Goal: Task Accomplishment & Management: Manage account settings

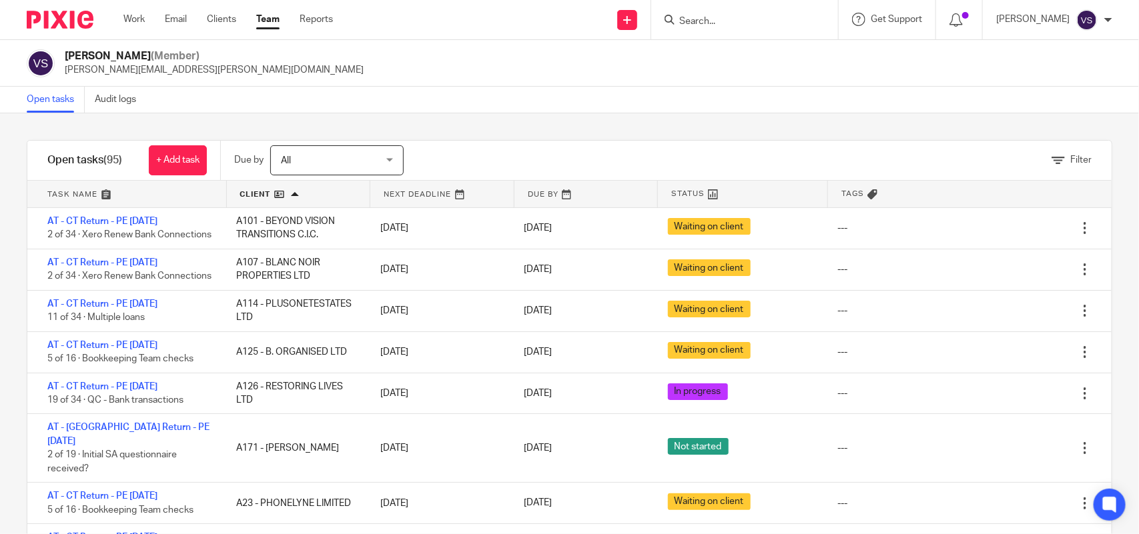
click at [725, 10] on div at bounding box center [744, 19] width 187 height 39
click at [725, 17] on input "Search" at bounding box center [738, 22] width 120 height 12
click at [691, 31] on div at bounding box center [744, 19] width 187 height 39
click at [711, 16] on input "Search" at bounding box center [738, 22] width 120 height 12
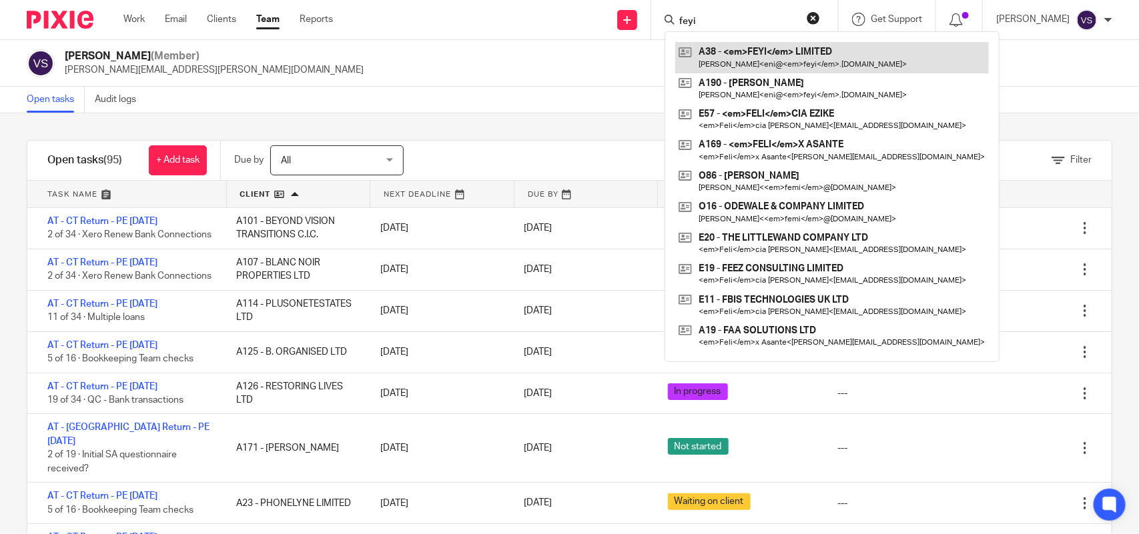
type input "feyi"
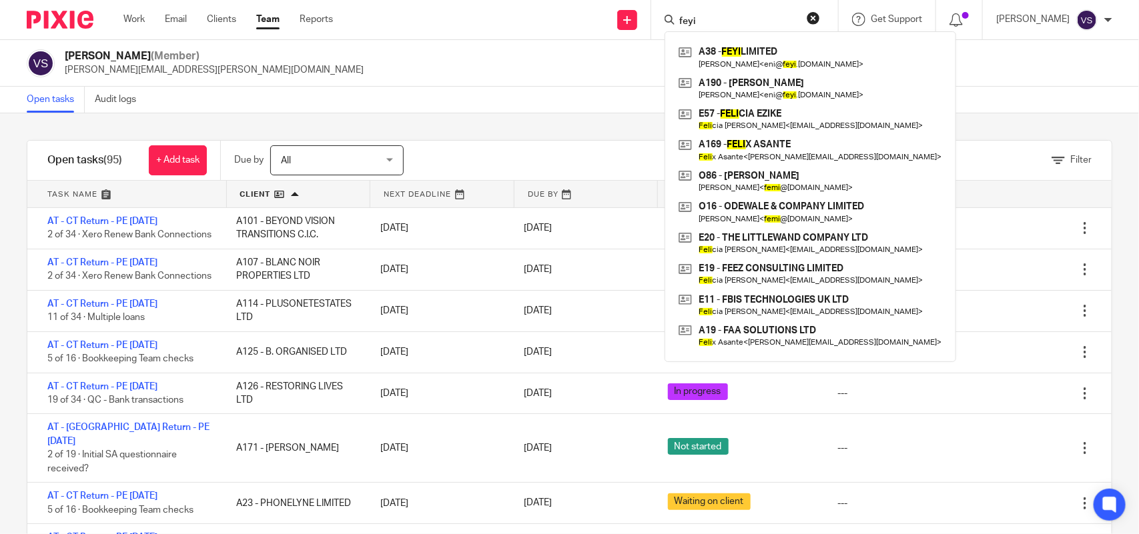
drag, startPoint x: 719, startPoint y: 21, endPoint x: 645, endPoint y: -16, distance: 83.6
click at [645, 0] on html "Work Email Clients Team Reports Work Email Clients Team Reports Settings Send n…" at bounding box center [569, 267] width 1139 height 534
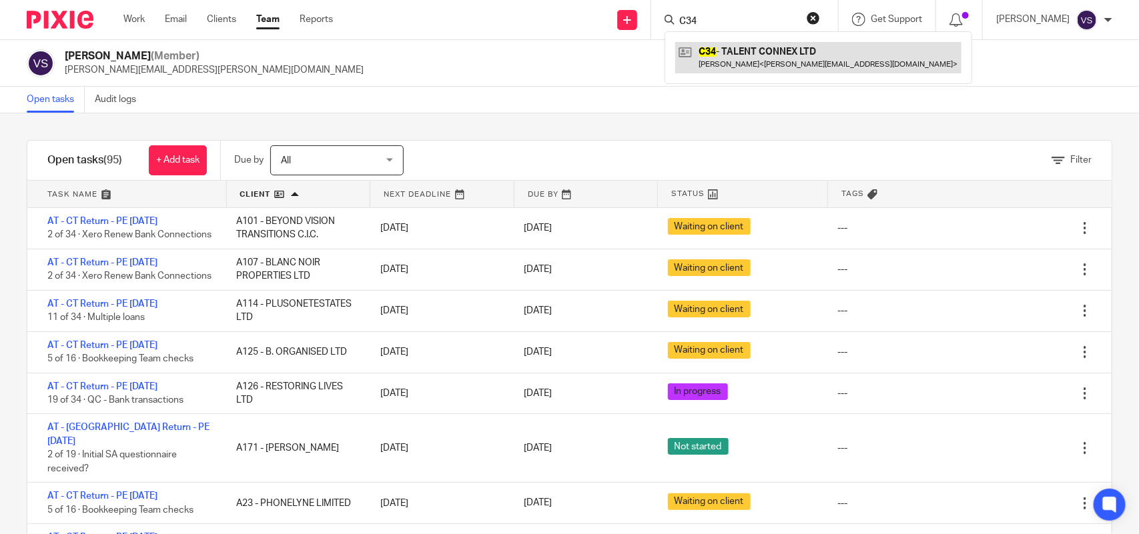
type input "C34"
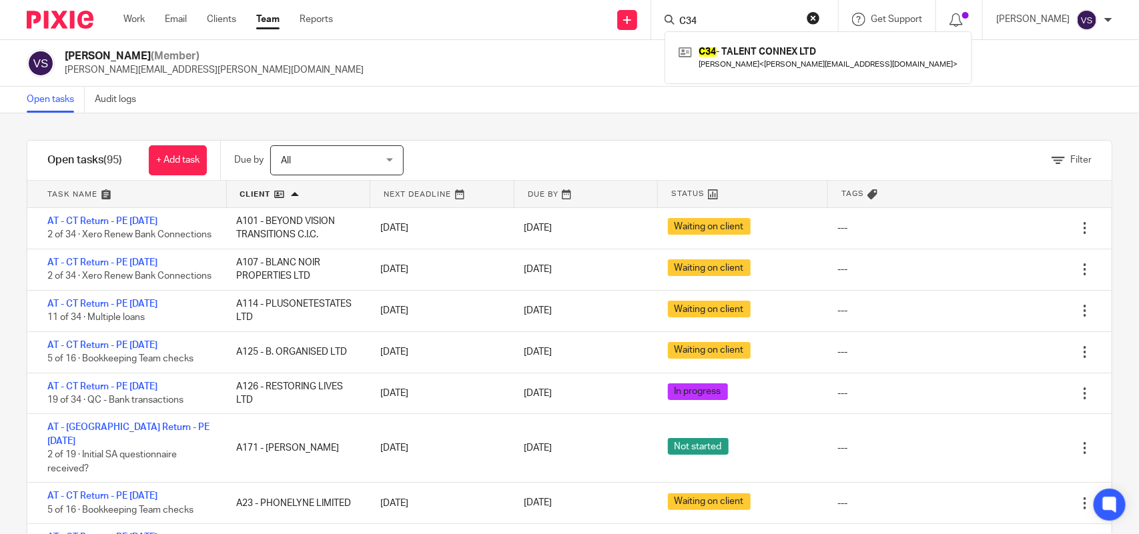
click at [430, 51] on div "Vaibhav Solanki (Member) vaibhav.solanki@confiancebizsol.com" at bounding box center [570, 63] width 1086 height 28
click at [729, 19] on input "Search" at bounding box center [738, 22] width 120 height 12
click button "submit" at bounding box center [0, 0] width 0 height 0
click at [729, 19] on input "Search" at bounding box center [738, 22] width 120 height 12
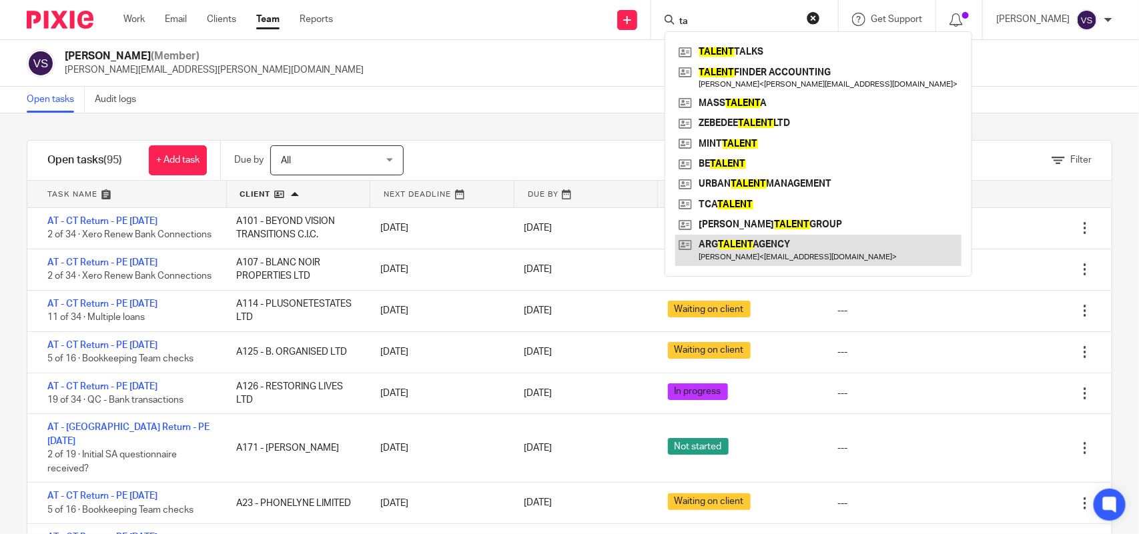
type input "t"
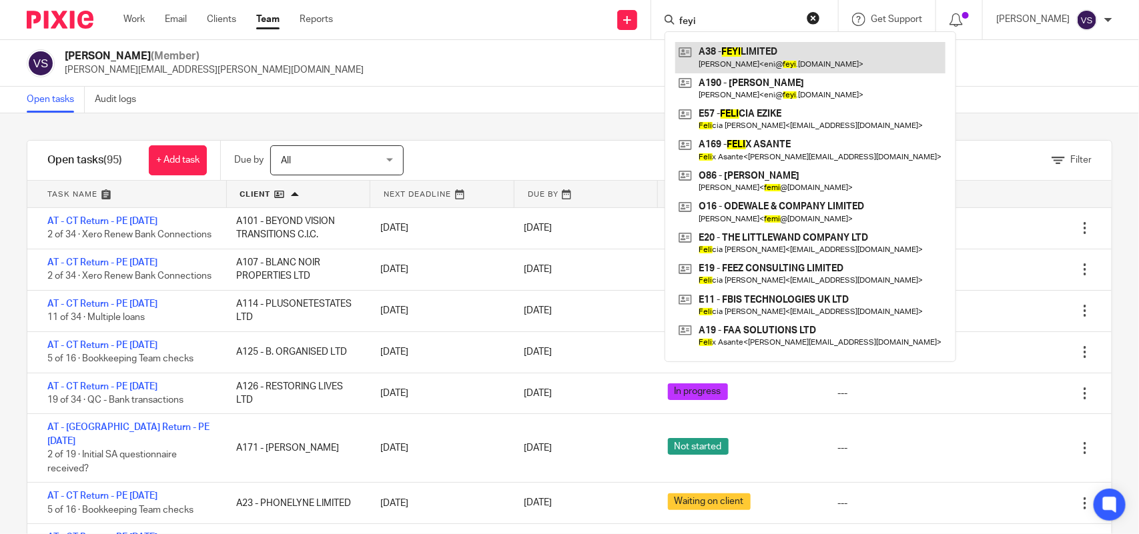
type input "feyi"
click at [761, 55] on link at bounding box center [810, 57] width 270 height 31
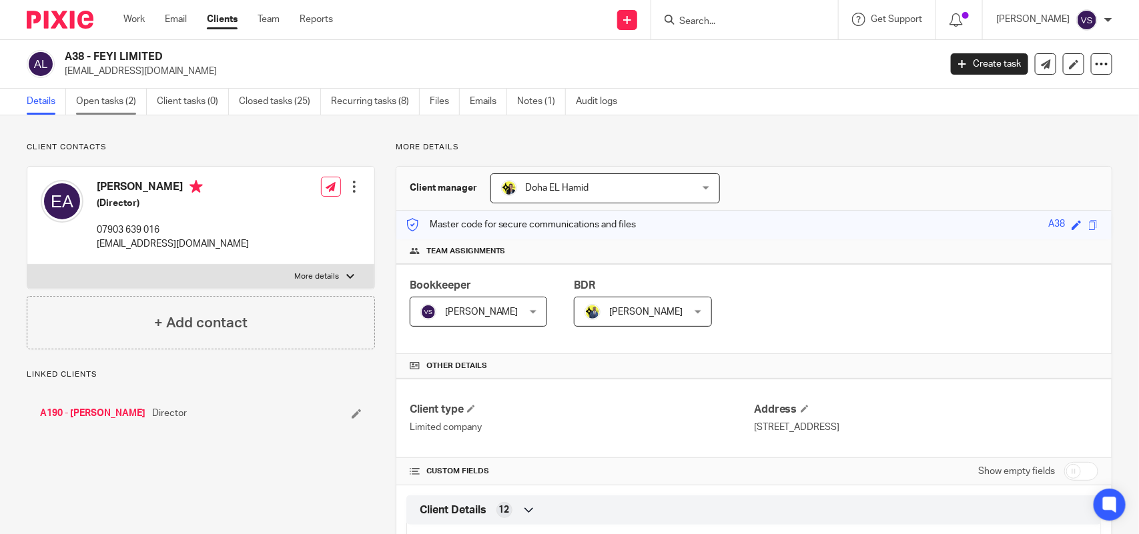
click at [124, 103] on link "Open tasks (2)" at bounding box center [111, 102] width 71 height 26
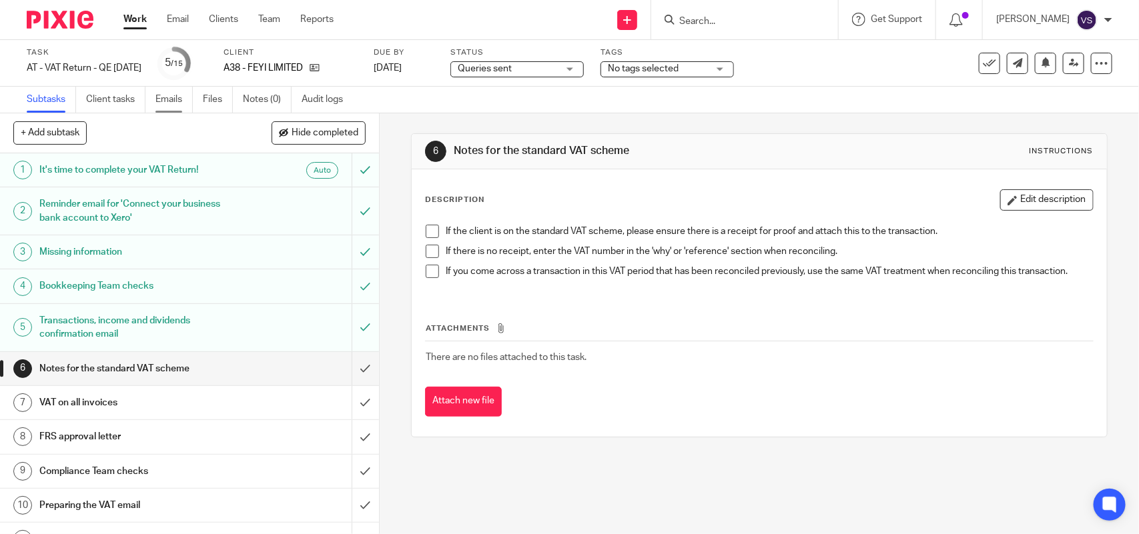
click at [177, 99] on link "Emails" at bounding box center [173, 100] width 37 height 26
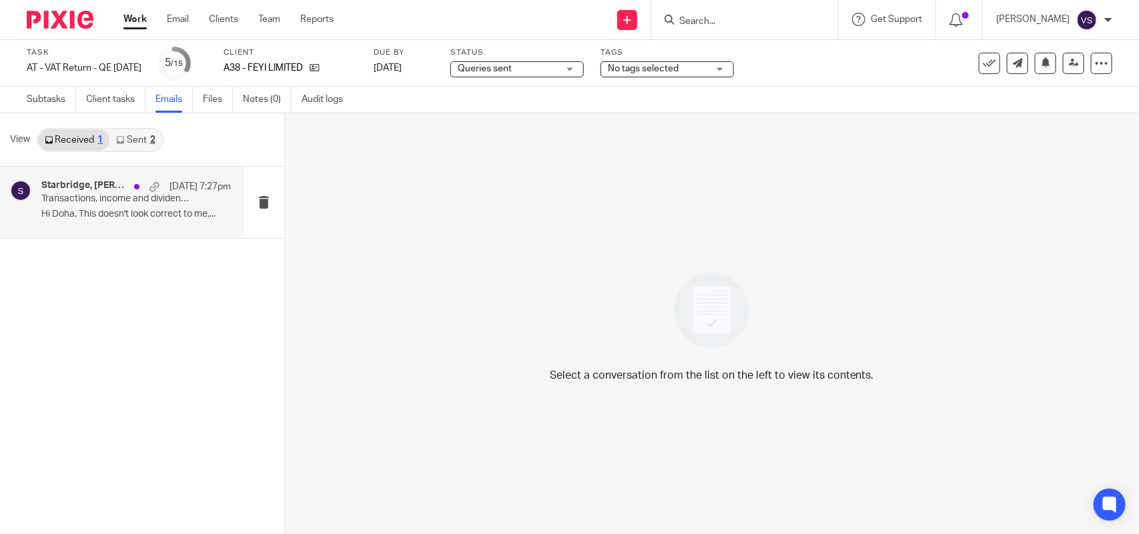
click at [127, 204] on p "Transactions, income and dividends confirmation required to complete your VAT R…" at bounding box center [116, 199] width 151 height 11
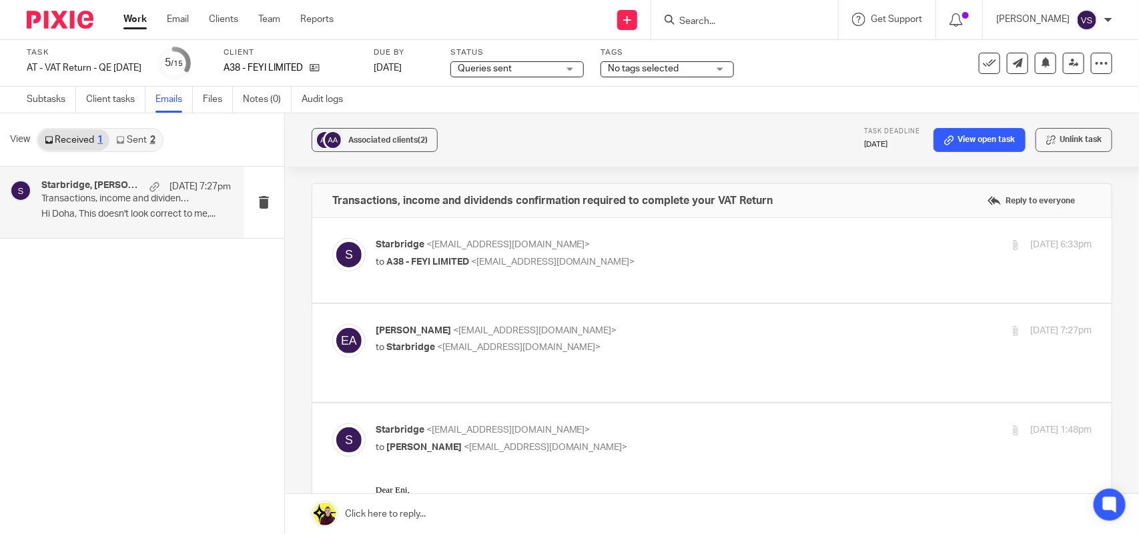
drag, startPoint x: 467, startPoint y: 252, endPoint x: 468, endPoint y: 278, distance: 26.0
click at [467, 252] on div "Starbridge <info@starbridge.uk> to A38 - FEYI LIMITED <eni@feyi.co.uk>" at bounding box center [615, 253] width 478 height 31
click at [571, 287] on label at bounding box center [711, 260] width 799 height 85
click at [332, 238] on input "checkbox" at bounding box center [332, 238] width 1 height 1
checkbox input "true"
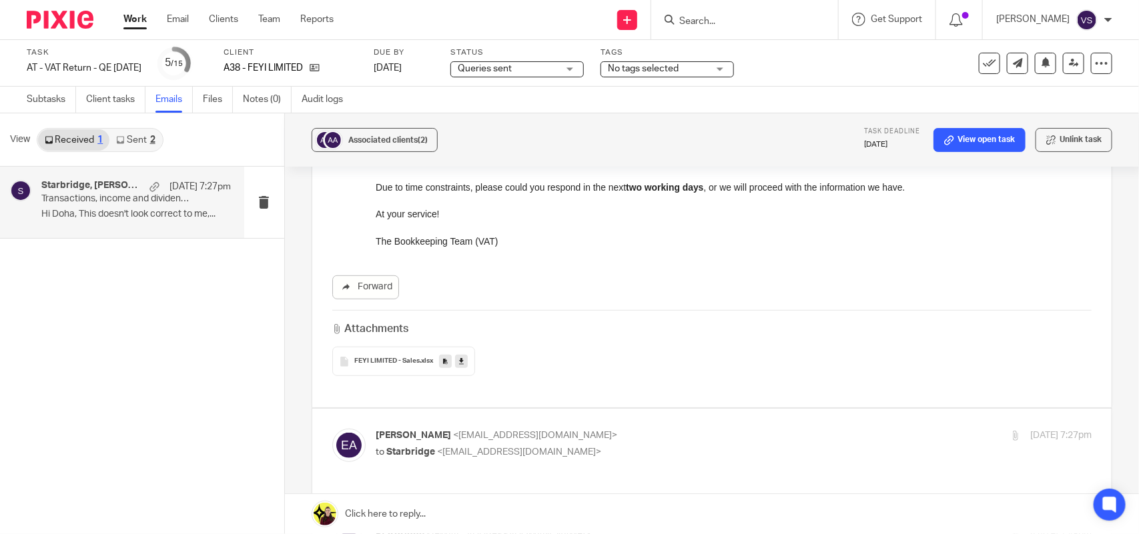
scroll to position [334, 0]
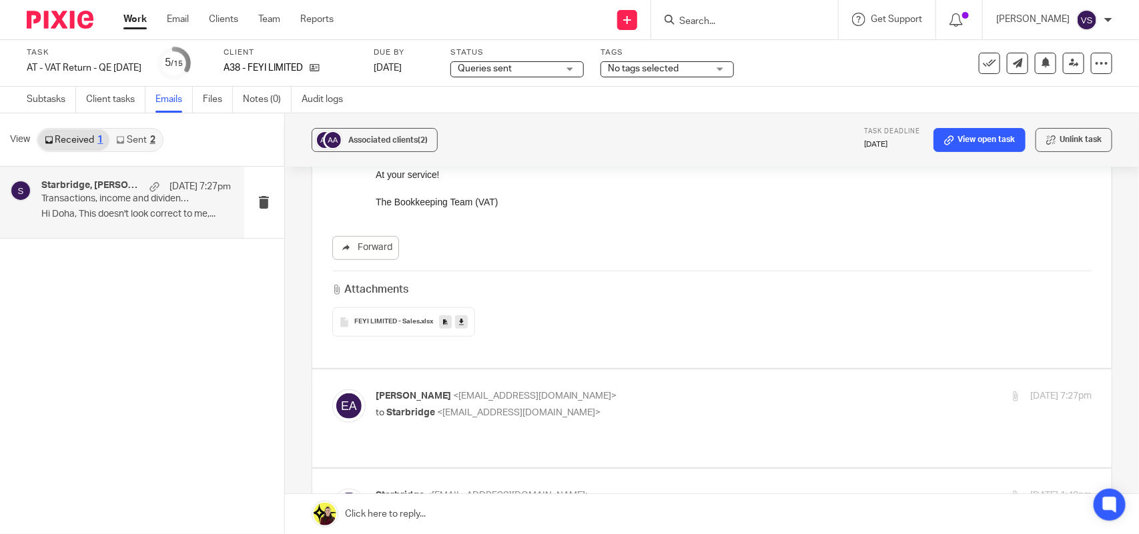
click at [548, 406] on p "to Starbridge <info@starbridge.uk>" at bounding box center [615, 413] width 478 height 14
checkbox input "true"
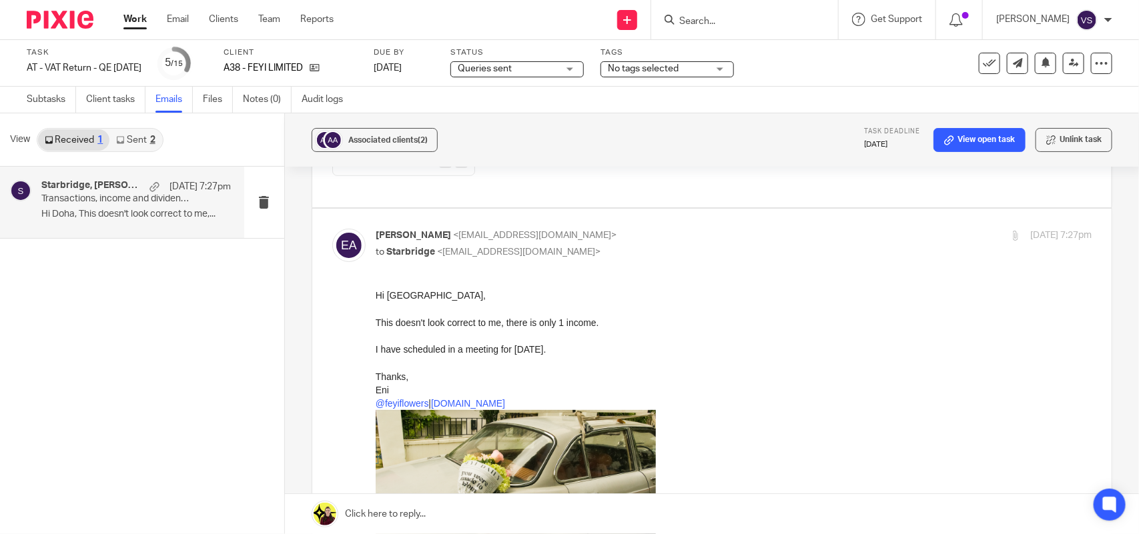
scroll to position [500, 0]
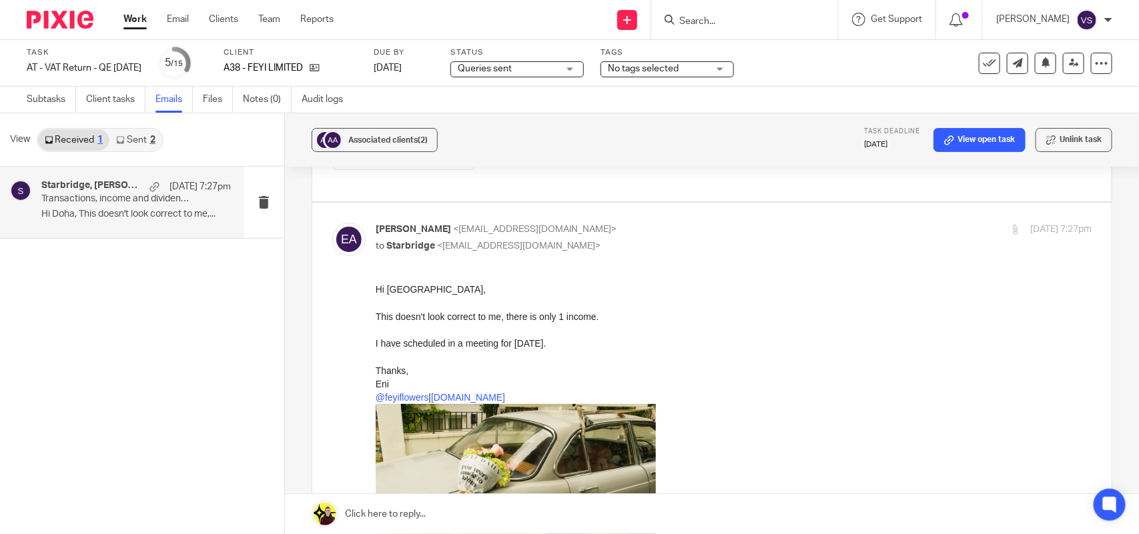
drag, startPoint x: 742, startPoint y: 554, endPoint x: 449, endPoint y: 310, distance: 381.8
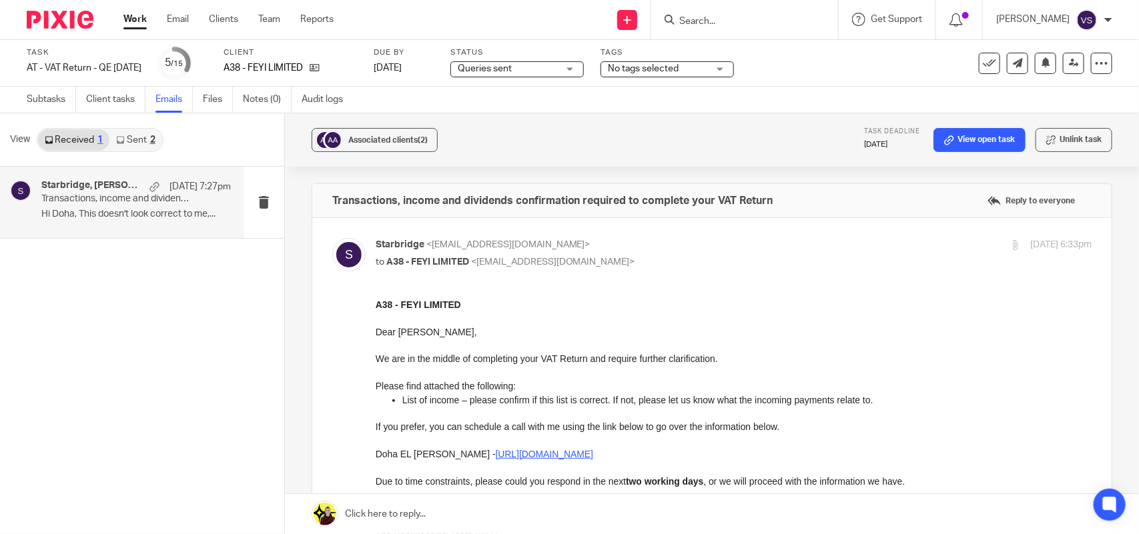
scroll to position [334, 0]
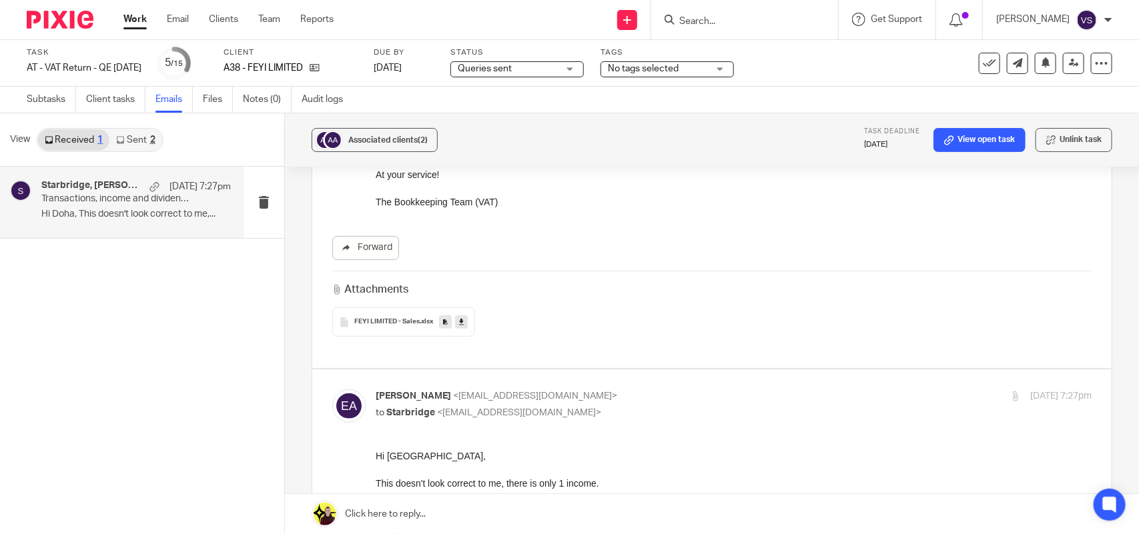
click at [464, 324] on link at bounding box center [461, 322] width 13 height 13
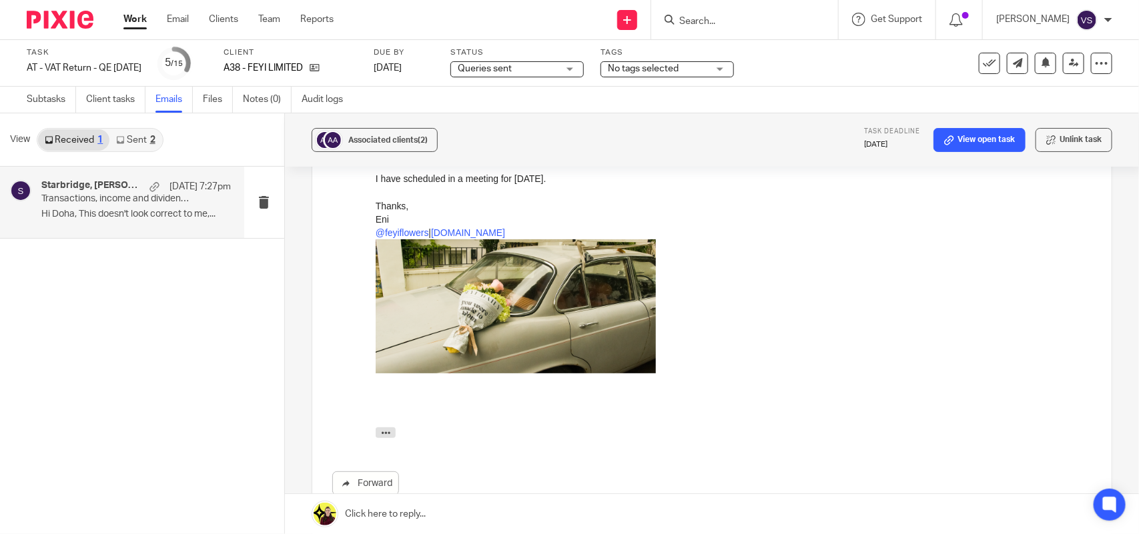
scroll to position [665, 0]
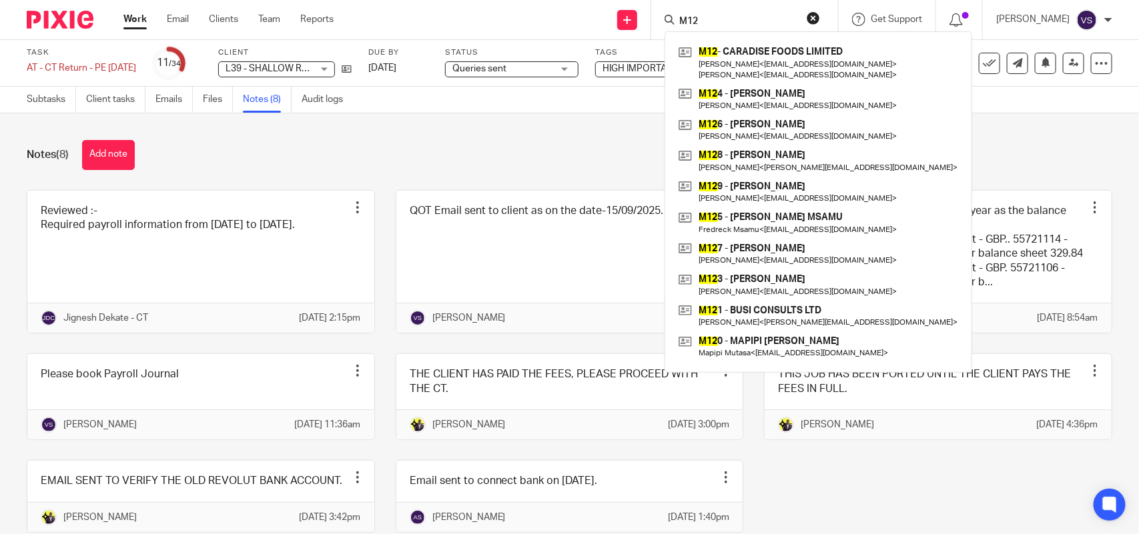
click at [512, 147] on div "Notes (8) Add note" at bounding box center [570, 155] width 1086 height 30
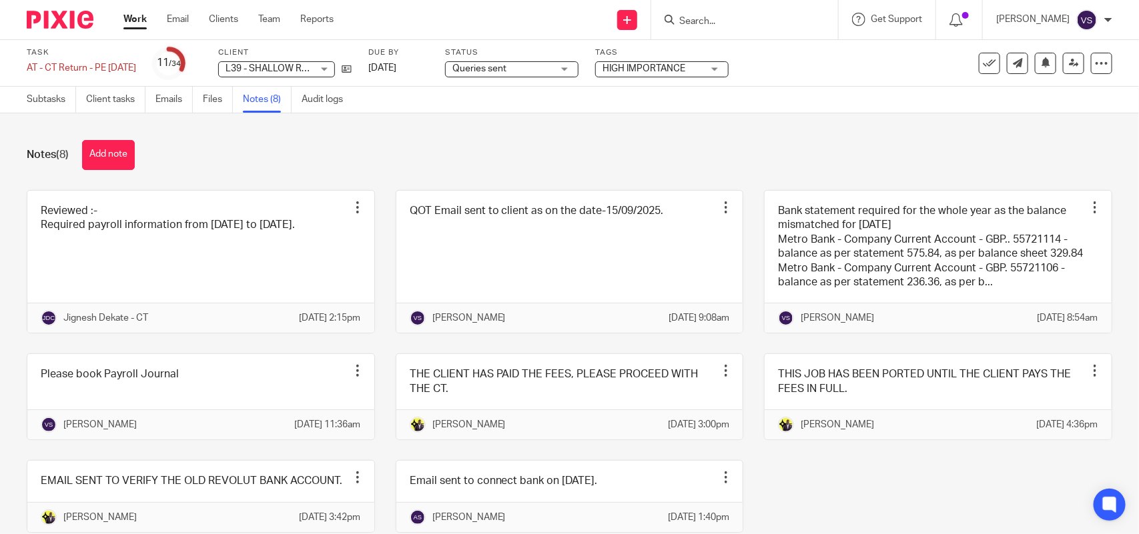
click at [474, 142] on div "Notes (8) Add note" at bounding box center [570, 155] width 1086 height 30
click at [736, 15] on form at bounding box center [749, 19] width 142 height 17
click at [744, 18] on input "Search" at bounding box center [738, 22] width 120 height 12
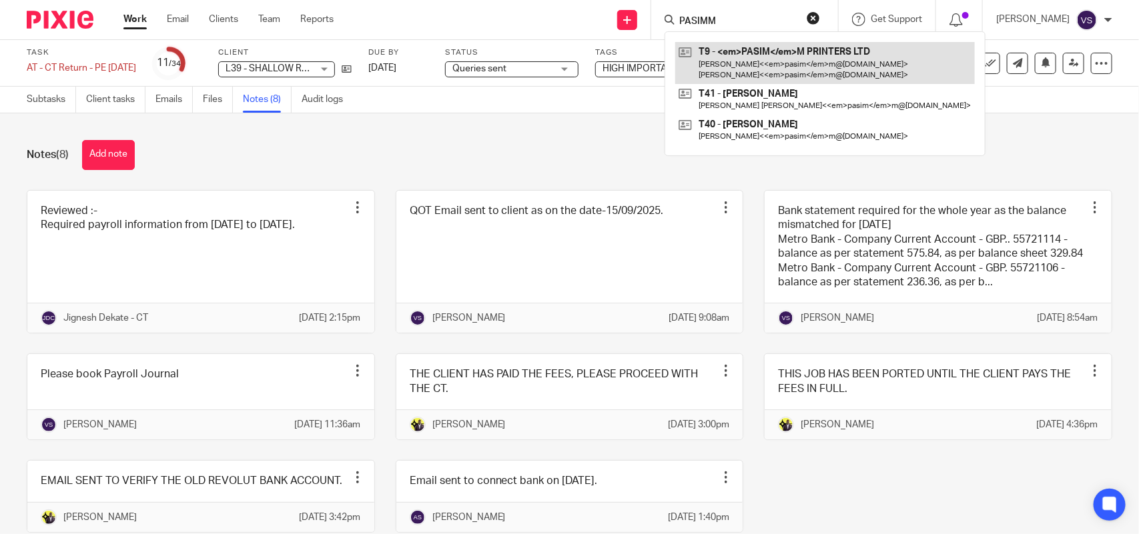
type input "PASIMM"
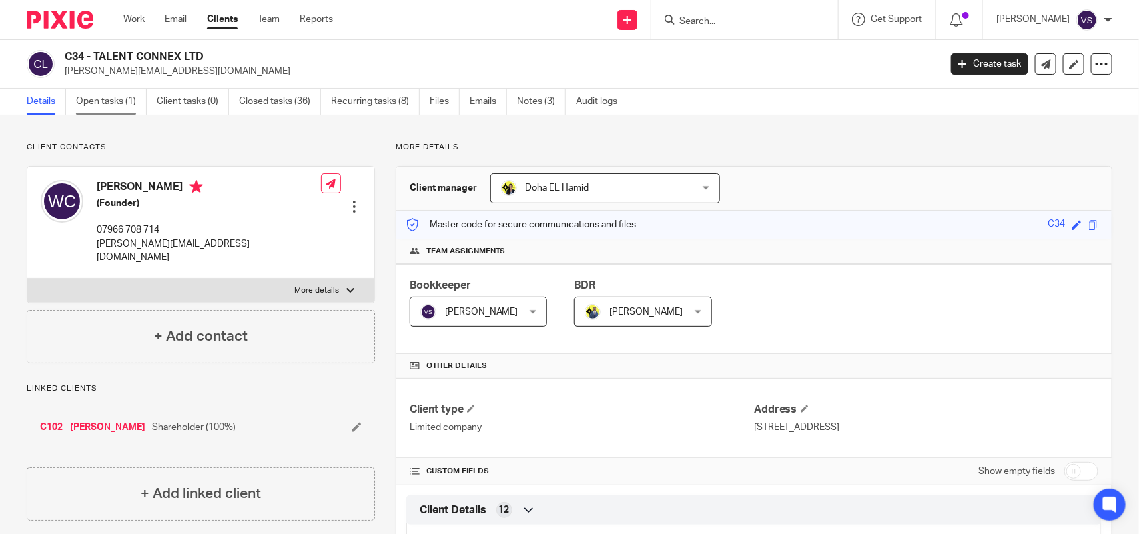
click at [112, 98] on link "Open tasks (1)" at bounding box center [111, 102] width 71 height 26
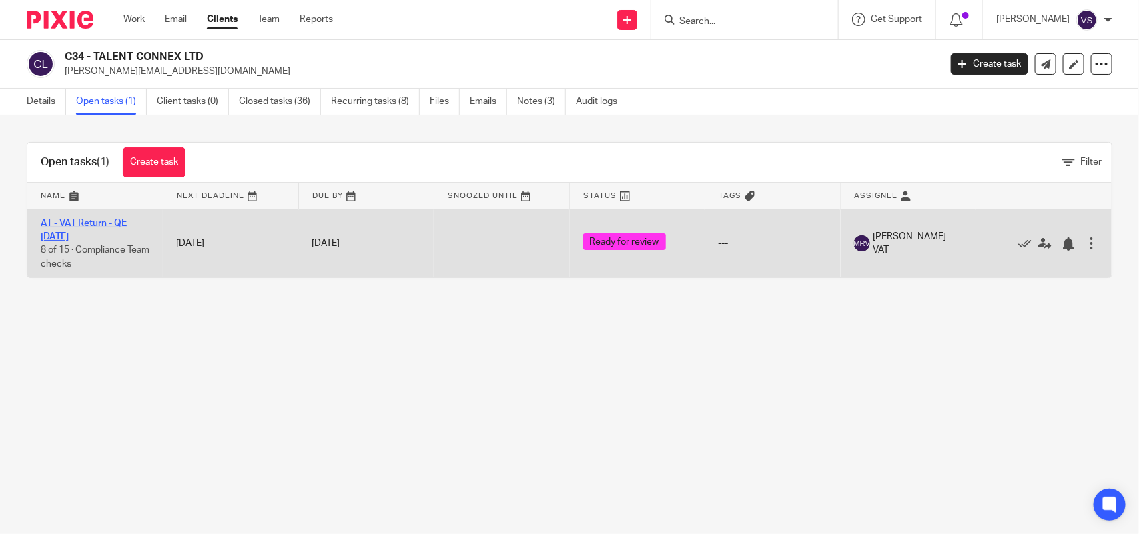
click at [111, 224] on link "AT - VAT Return - QE [DATE]" at bounding box center [84, 230] width 86 height 23
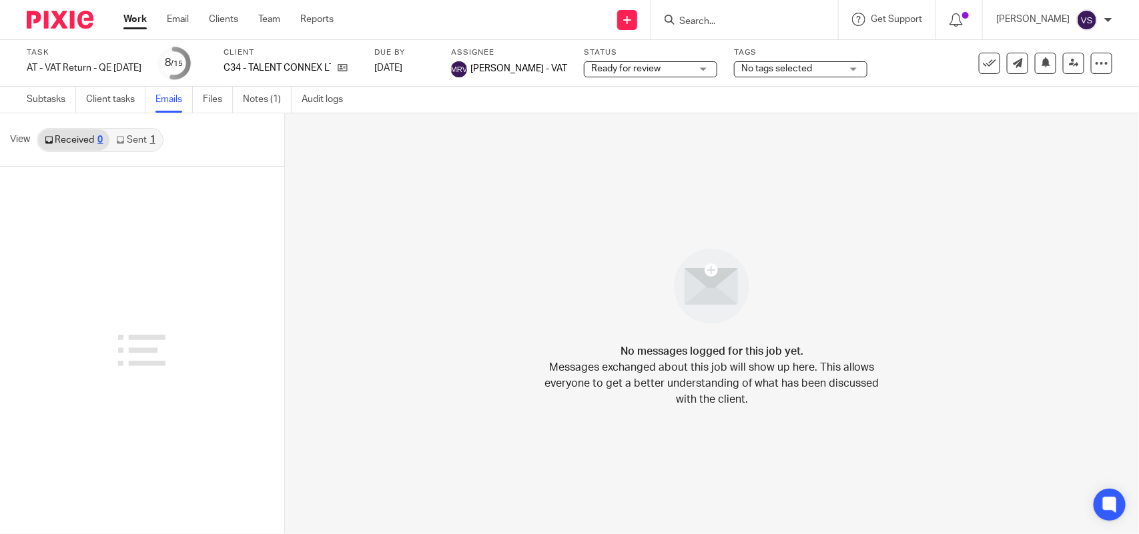
click at [134, 139] on link "Sent 1" at bounding box center [135, 139] width 52 height 21
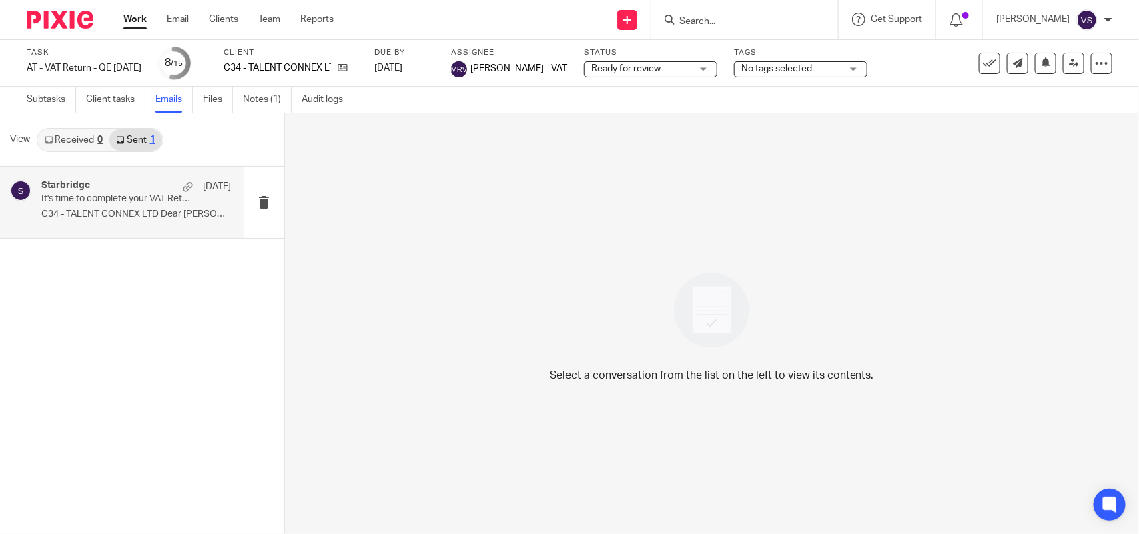
click at [173, 219] on p "C34 - TALENT CONNEX LTD Dear [PERSON_NAME], ..." at bounding box center [135, 214] width 189 height 11
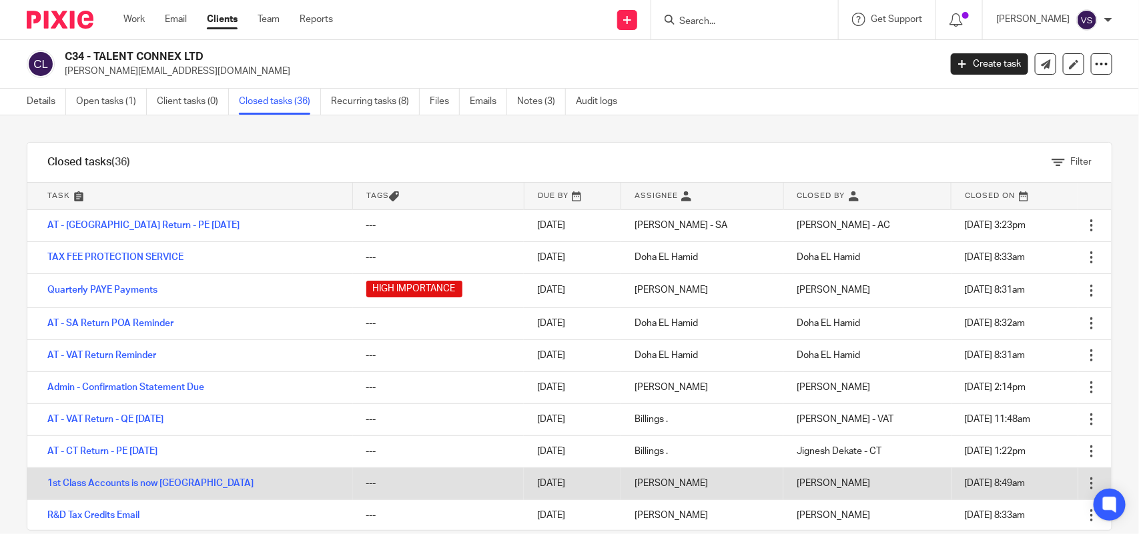
scroll to position [83, 0]
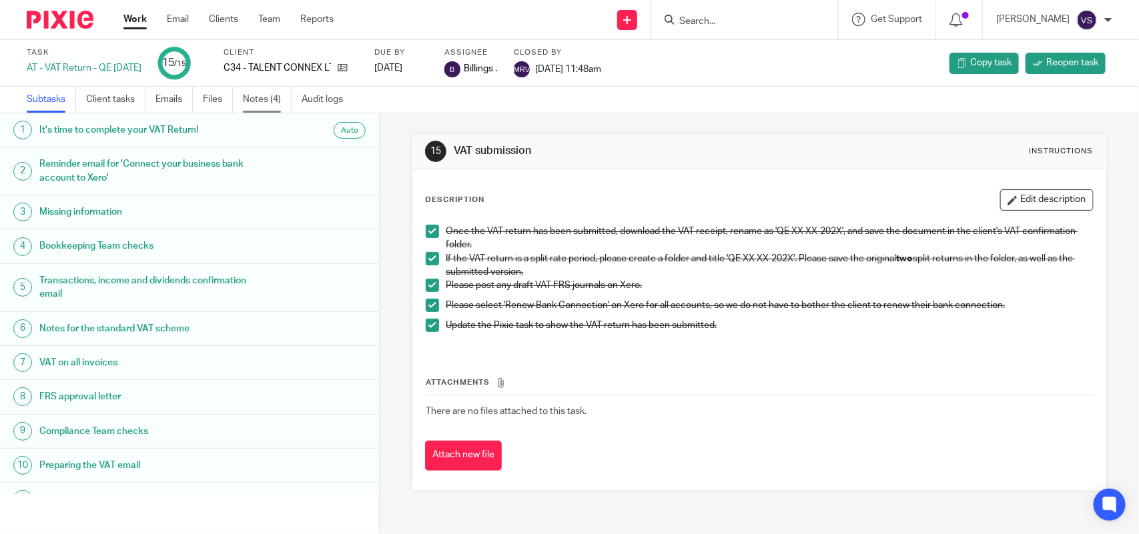
click at [271, 95] on link "Notes (4)" at bounding box center [267, 100] width 49 height 26
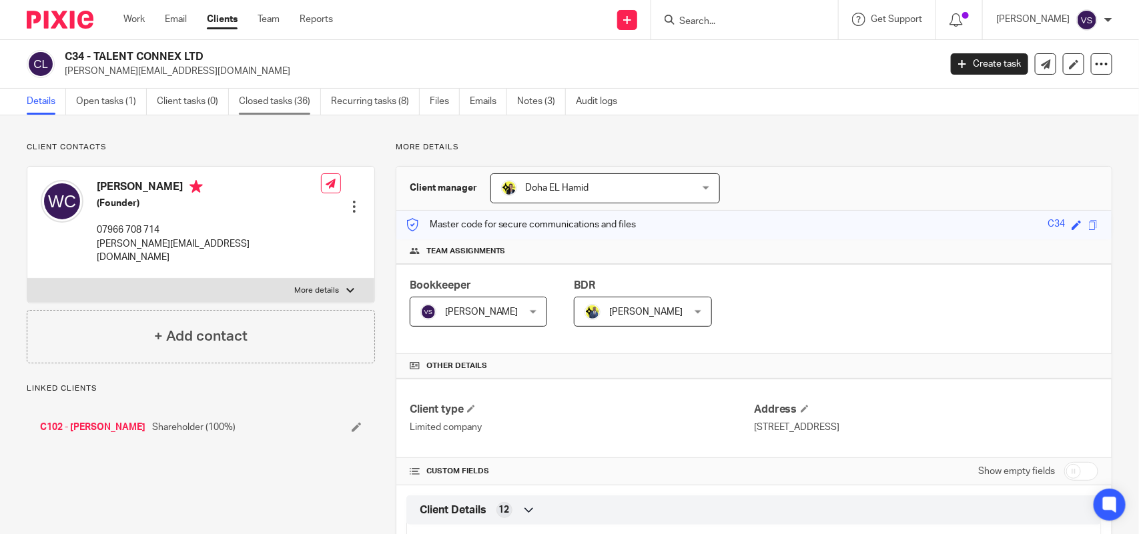
click at [282, 102] on link "Closed tasks (36)" at bounding box center [280, 102] width 82 height 26
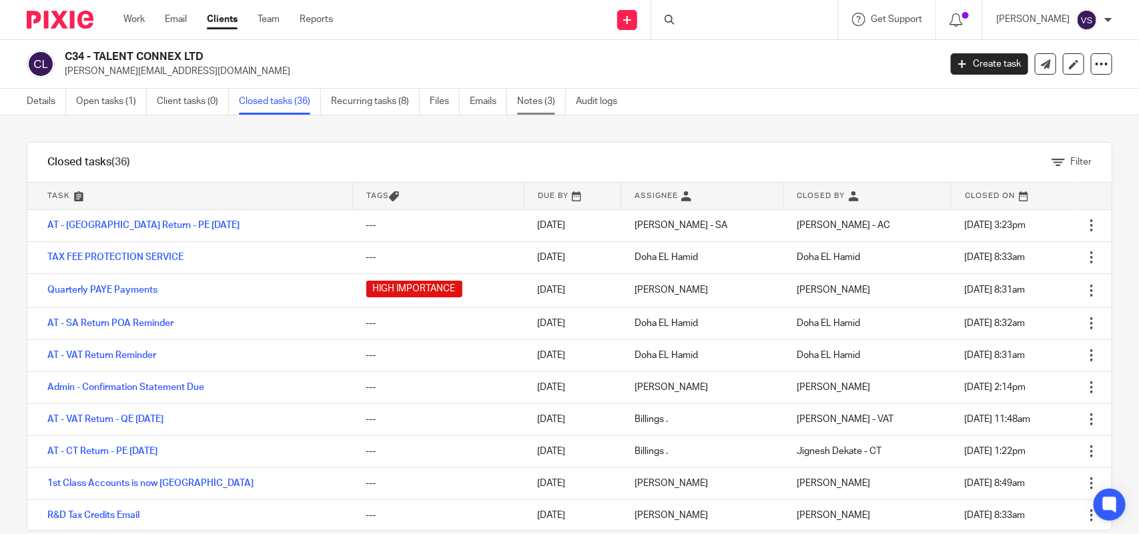
click at [534, 108] on link "Notes (3)" at bounding box center [541, 102] width 49 height 26
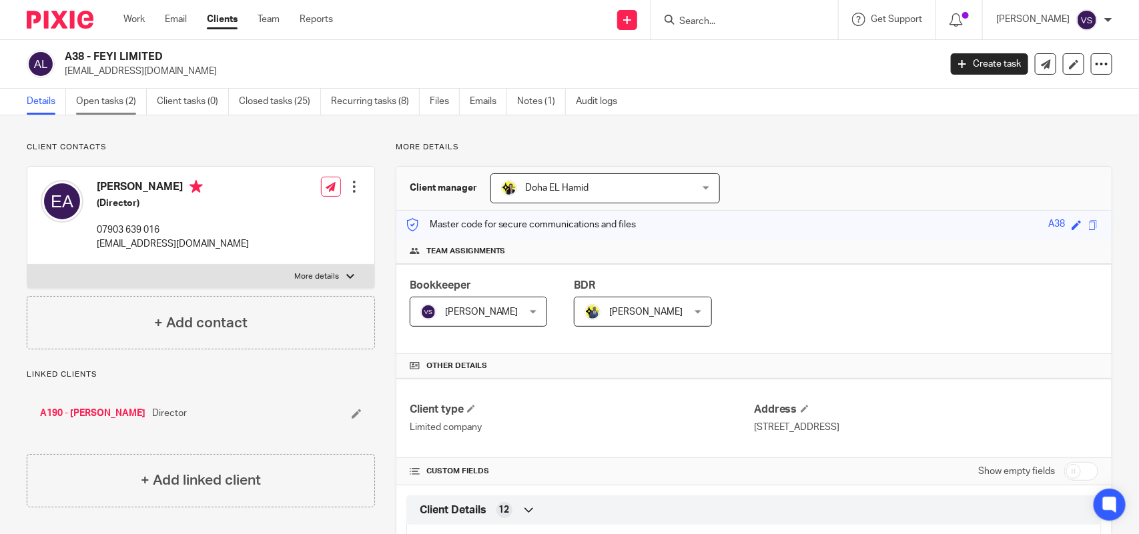
click at [80, 102] on link "Open tasks (2)" at bounding box center [111, 102] width 71 height 26
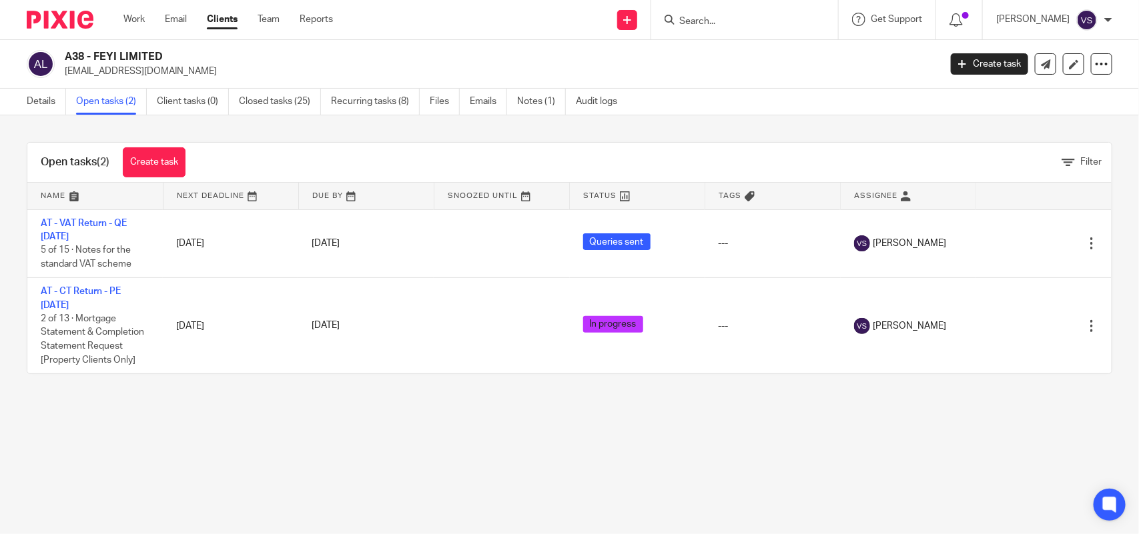
drag, startPoint x: 60, startPoint y: 55, endPoint x: 171, endPoint y: 55, distance: 110.8
click at [172, 55] on div "A38 - FEYI LIMITED eni@feyi.co.uk" at bounding box center [479, 64] width 904 height 28
copy h2 "A38 - FEYI LIMITED"
click at [747, 25] on input "Search" at bounding box center [738, 22] width 120 height 12
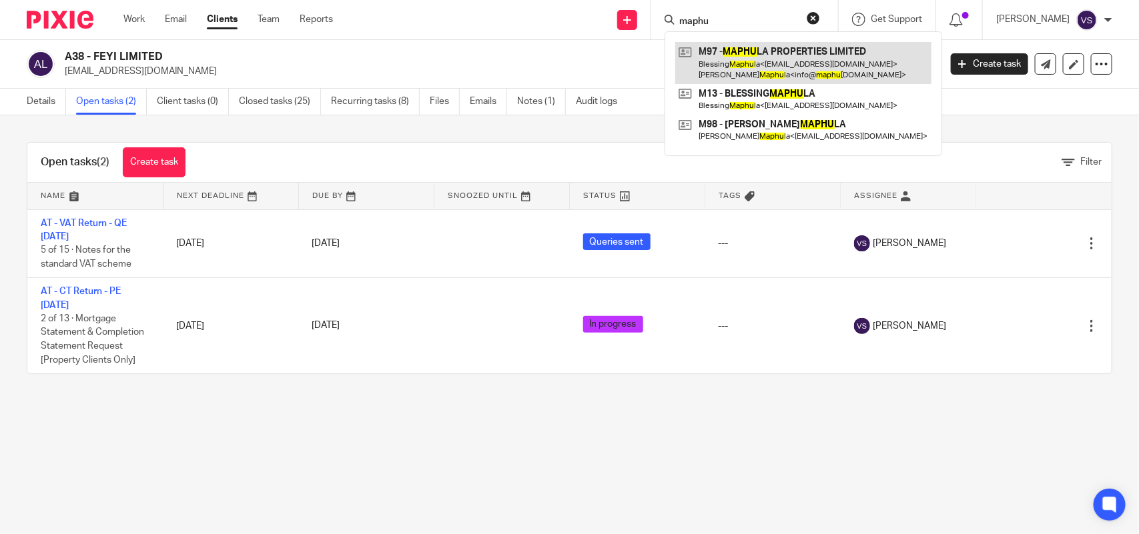
type input "maphu"
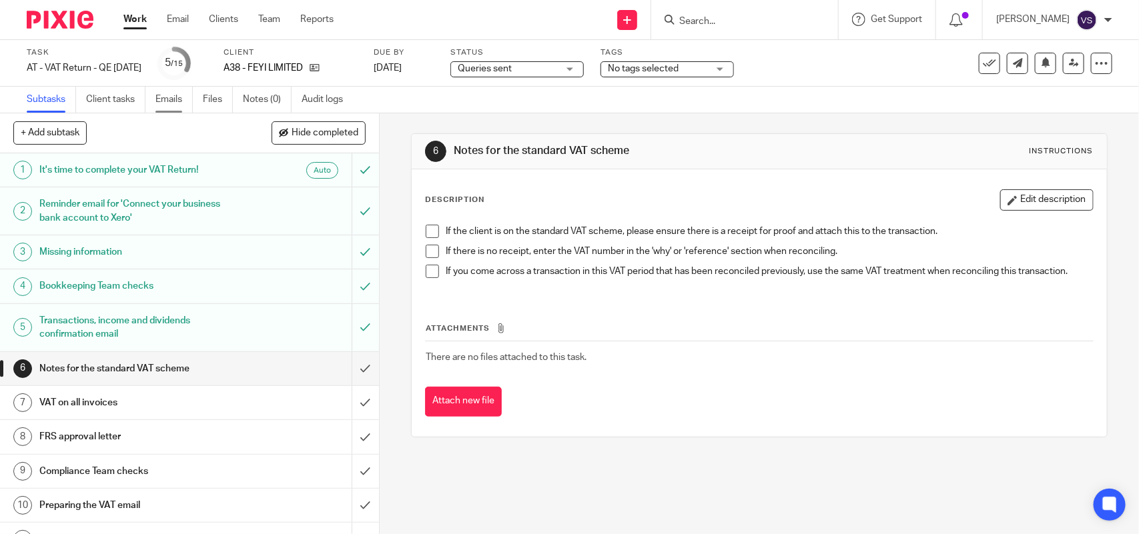
click at [168, 99] on link "Emails" at bounding box center [173, 100] width 37 height 26
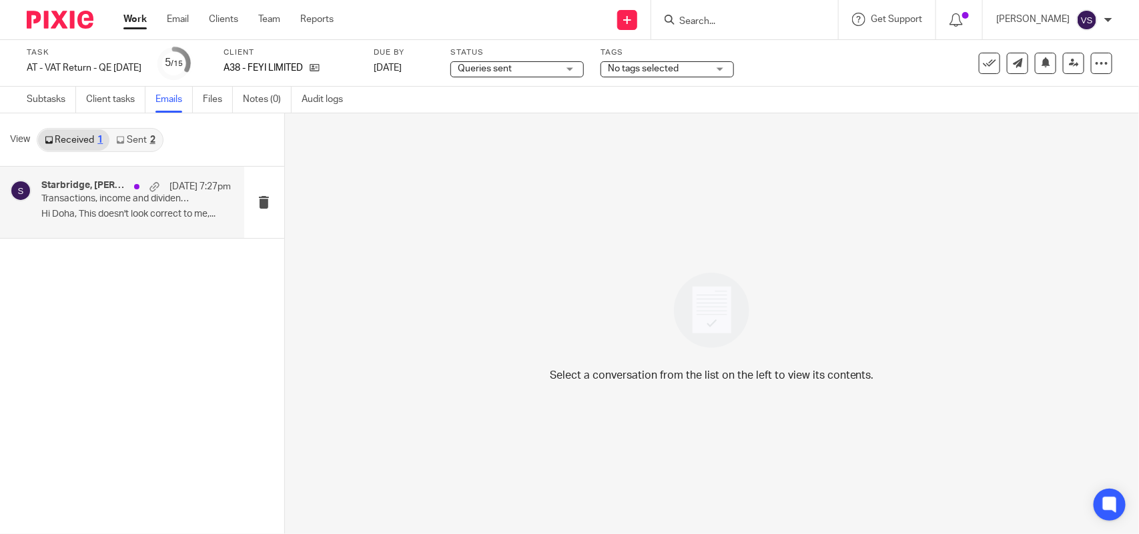
click at [77, 191] on div "Starbridge, Eni Awoyemi 15 Sep 7:27pm" at bounding box center [135, 186] width 189 height 13
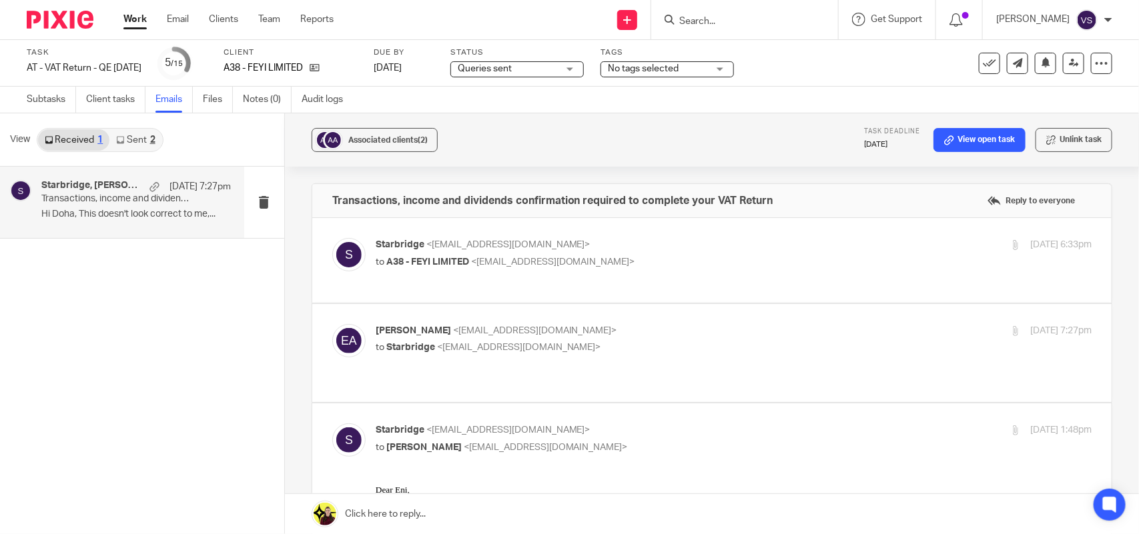
click at [568, 352] on label at bounding box center [711, 353] width 799 height 98
click at [332, 324] on input "checkbox" at bounding box center [332, 324] width 1 height 1
checkbox input "true"
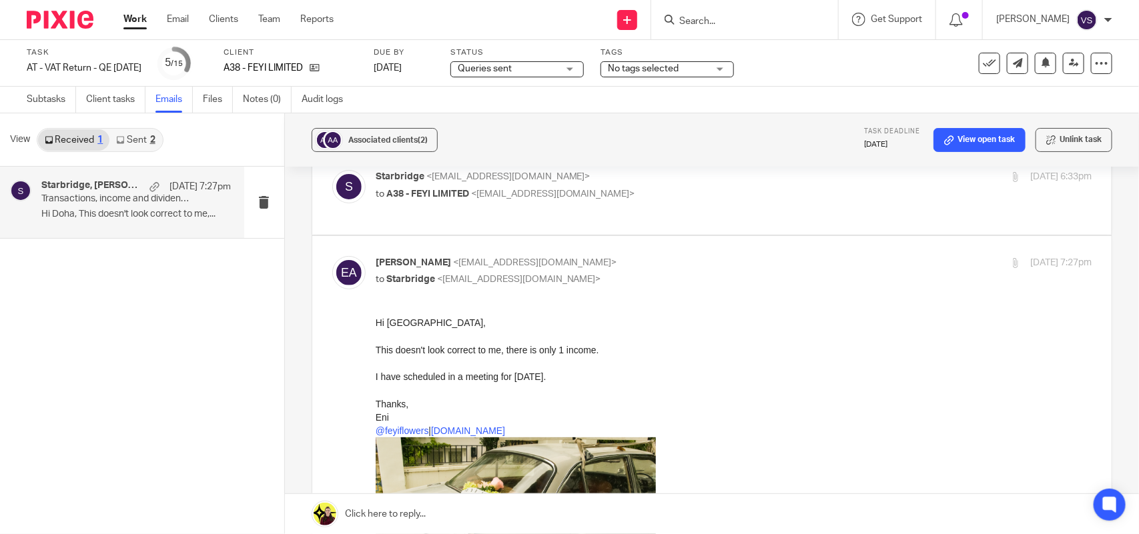
scroll to position [167, 0]
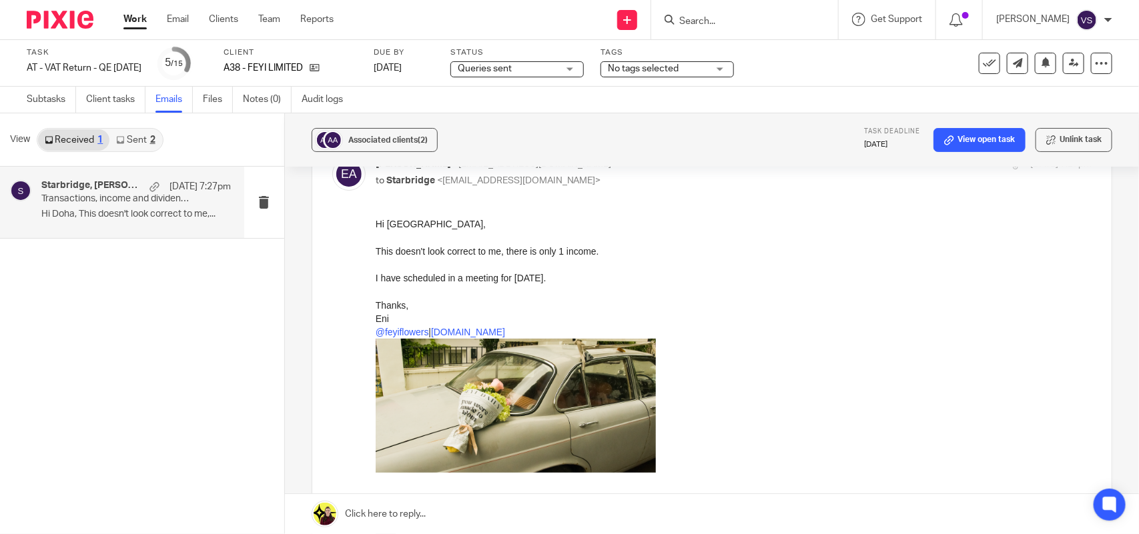
drag, startPoint x: 742, startPoint y: 444, endPoint x: 617, endPoint y: 240, distance: 239.6
drag, startPoint x: 747, startPoint y: 456, endPoint x: 532, endPoint y: 250, distance: 296.8
click at [553, 268] on div at bounding box center [733, 264] width 716 height 13
click at [535, 286] on div at bounding box center [733, 290] width 716 height 13
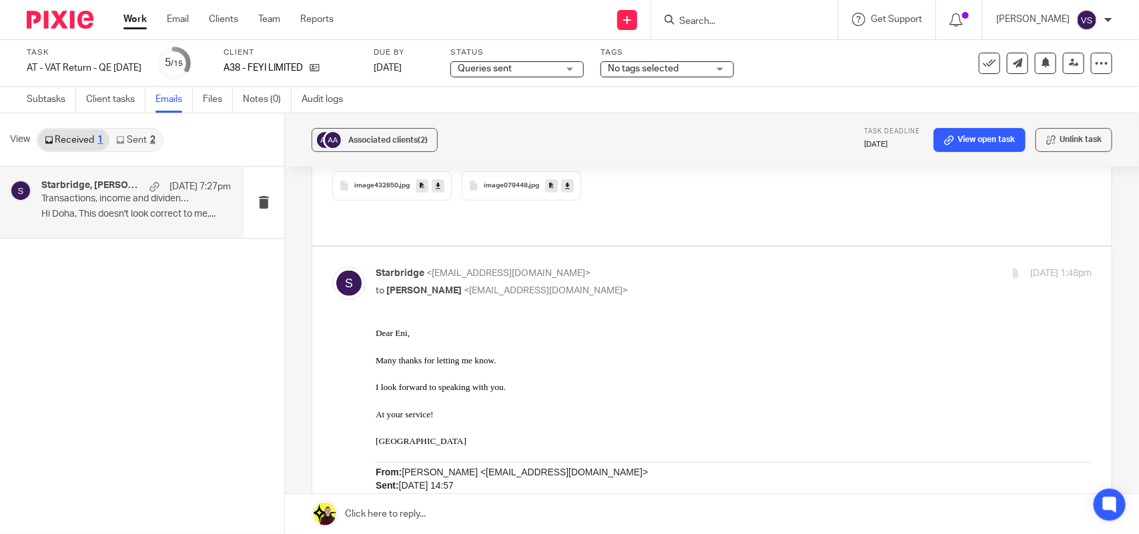
scroll to position [667, 0]
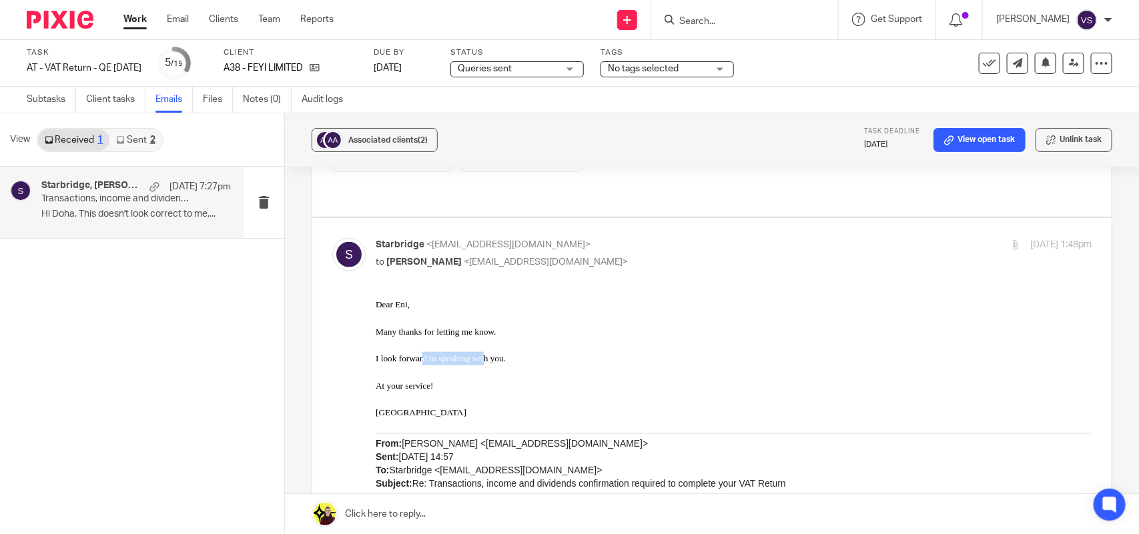
drag, startPoint x: 430, startPoint y: 352, endPoint x: 483, endPoint y: 350, distance: 53.4
click at [483, 352] on p "I look forward to speaking with you." at bounding box center [733, 358] width 716 height 13
click at [491, 415] on p "Doha" at bounding box center [733, 412] width 716 height 13
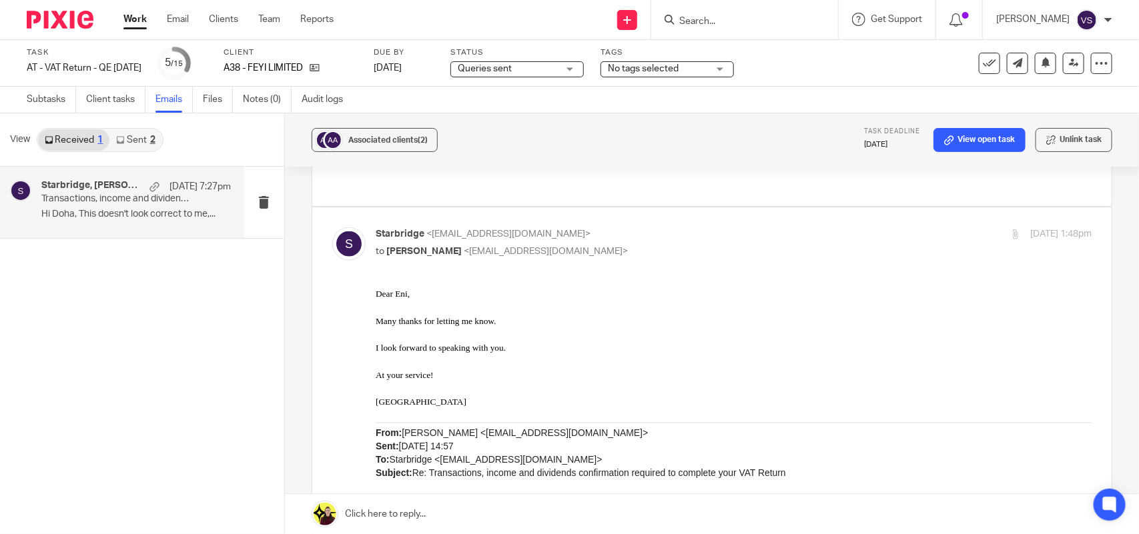
scroll to position [432, 0]
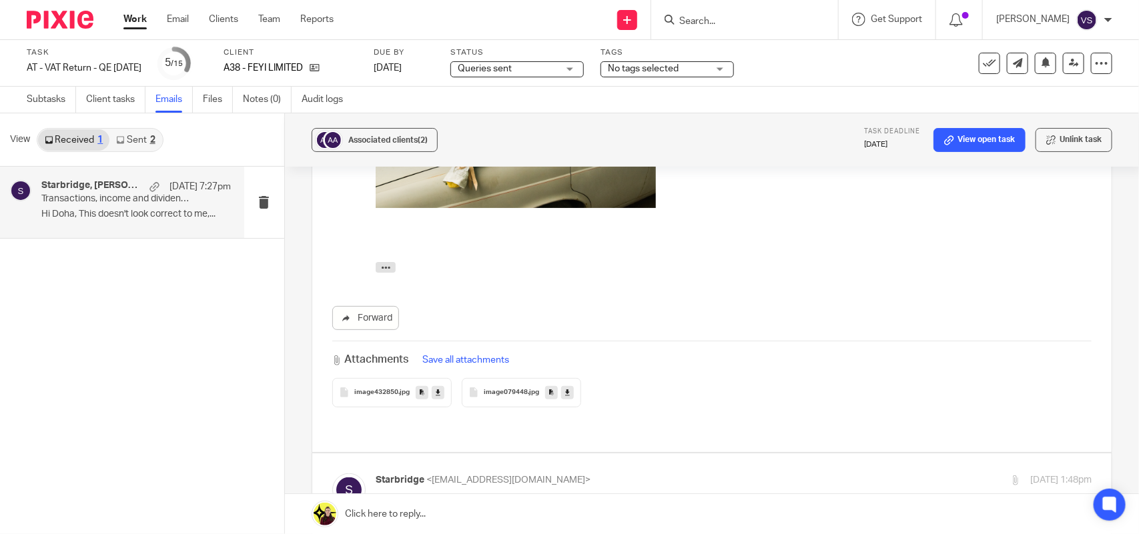
click at [753, 242] on div "Hi Doha, This doesn't look correct to me, there is only 1 income. I have schedu…" at bounding box center [733, 101] width 716 height 296
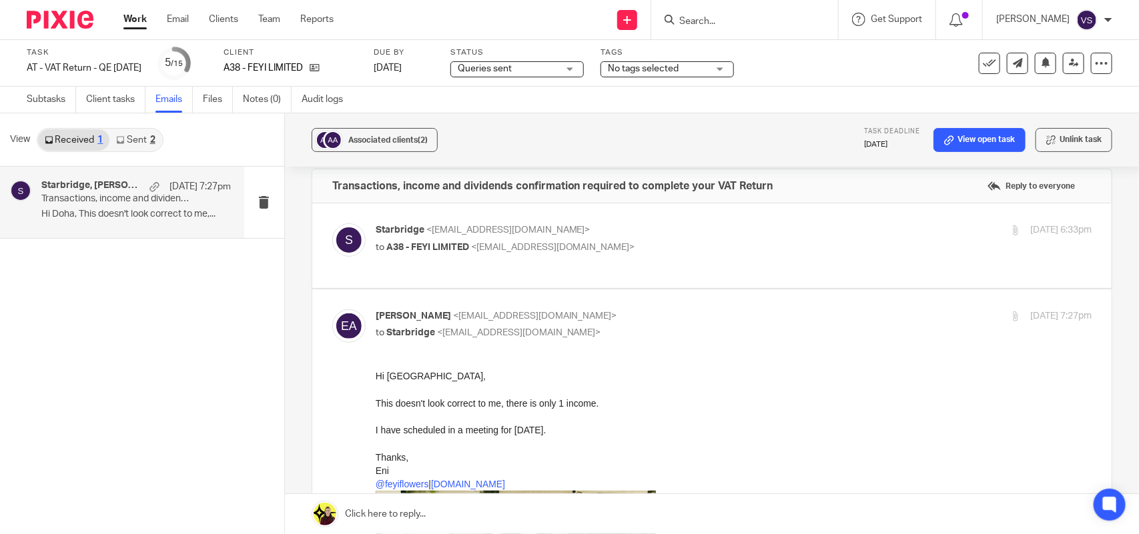
scroll to position [0, 0]
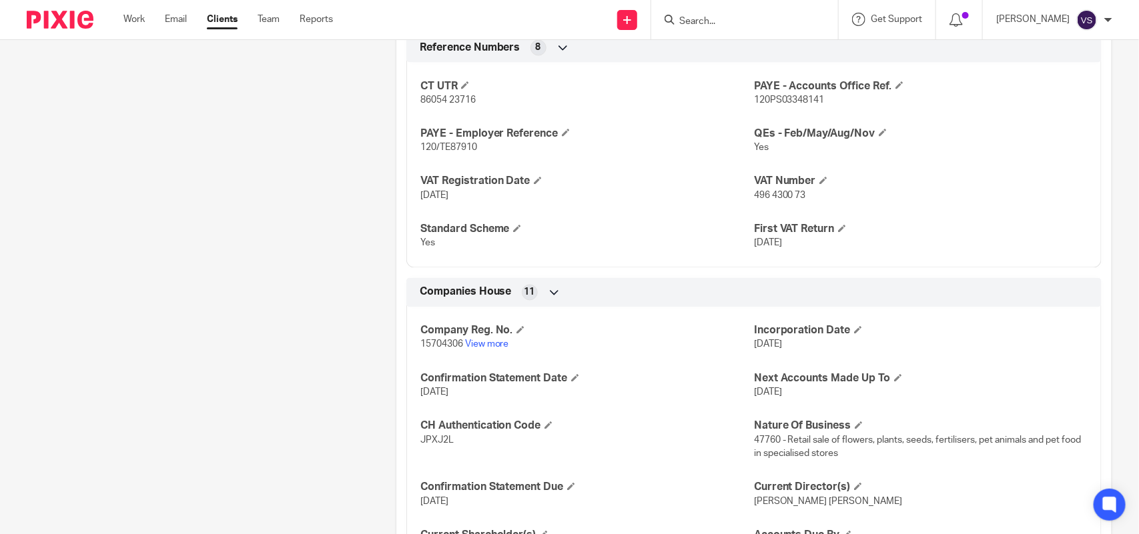
scroll to position [1168, 0]
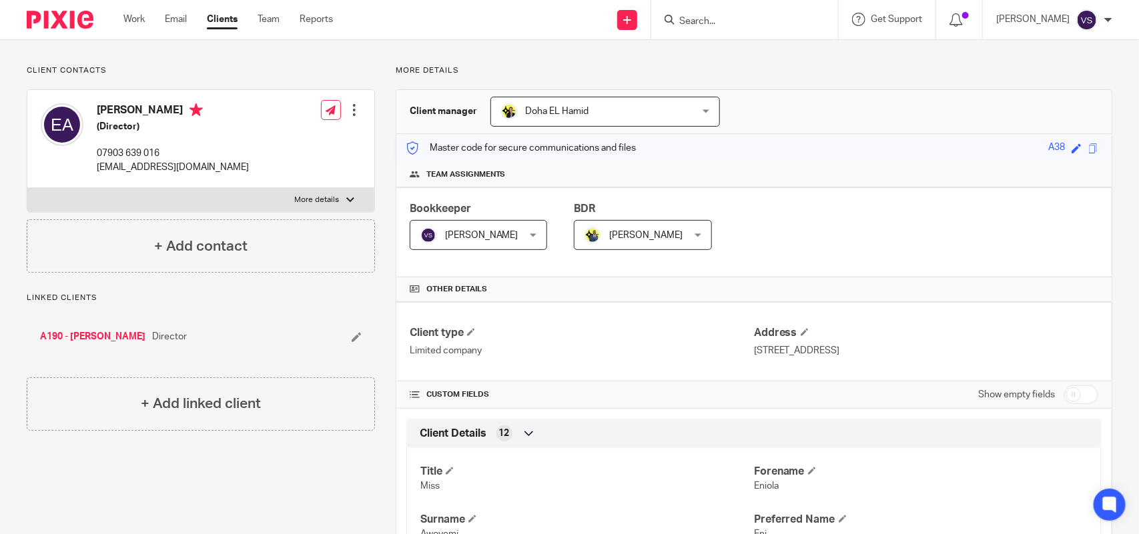
scroll to position [0, 0]
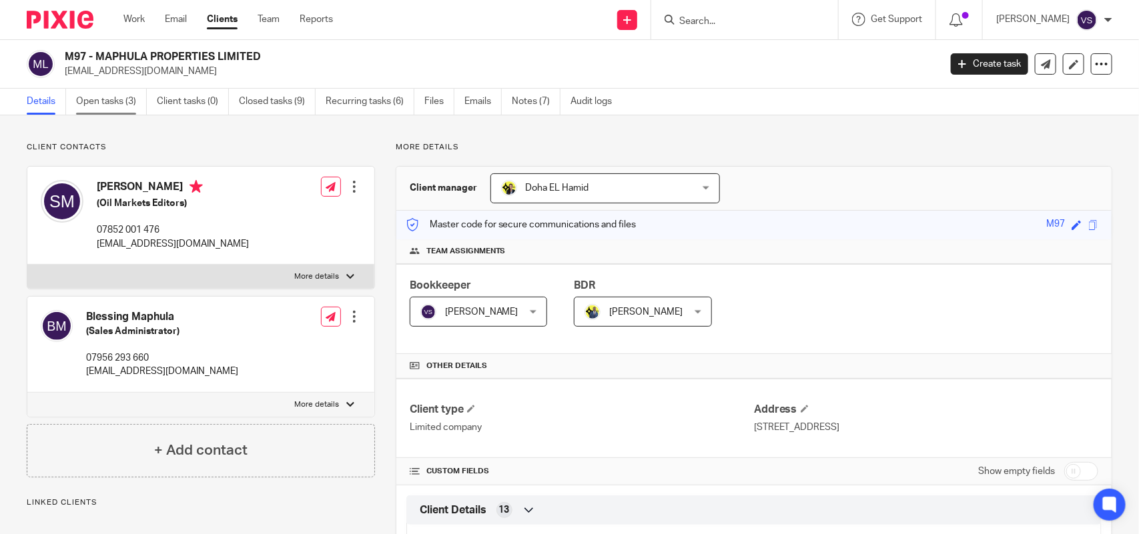
click at [108, 111] on link "Open tasks (3)" at bounding box center [111, 102] width 71 height 26
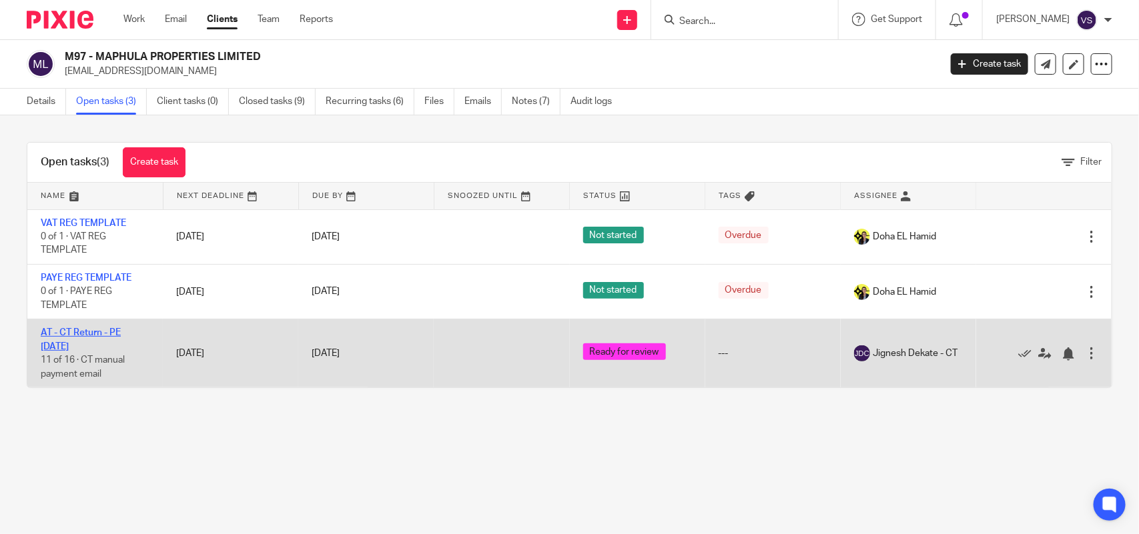
click at [87, 332] on link "AT - CT Return - PE 31-08-2025" at bounding box center [81, 339] width 80 height 23
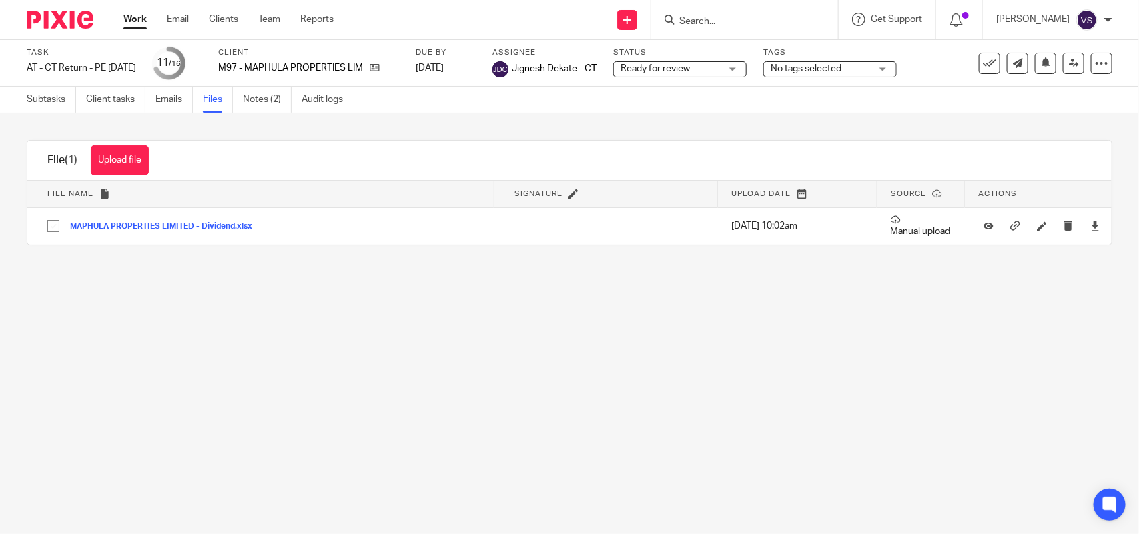
drag, startPoint x: 117, startPoint y: 153, endPoint x: 138, endPoint y: 162, distance: 22.4
click at [117, 153] on button "Upload file" at bounding box center [120, 160] width 58 height 30
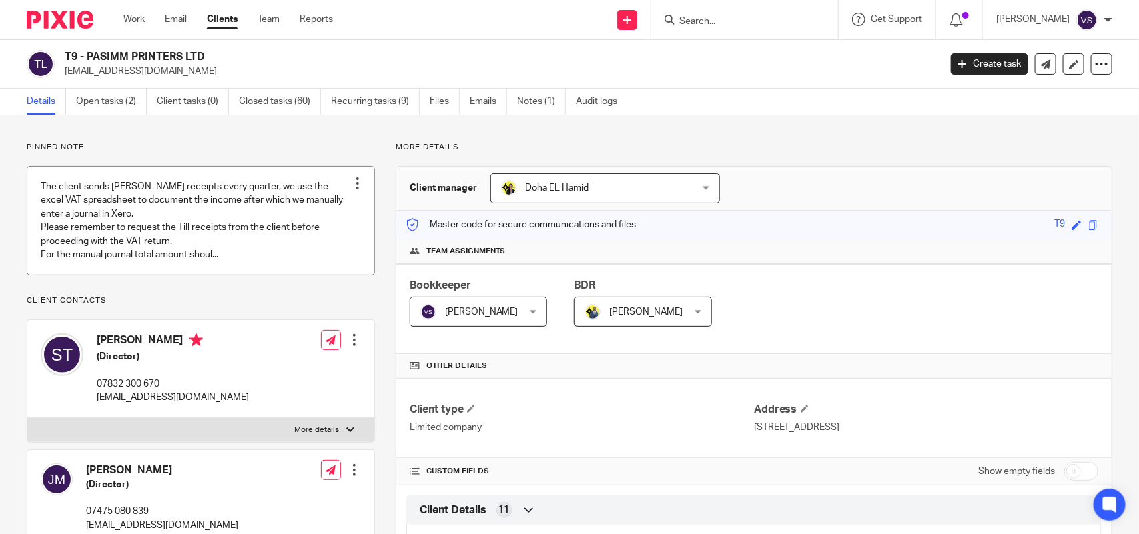
click at [247, 225] on link at bounding box center [200, 221] width 347 height 108
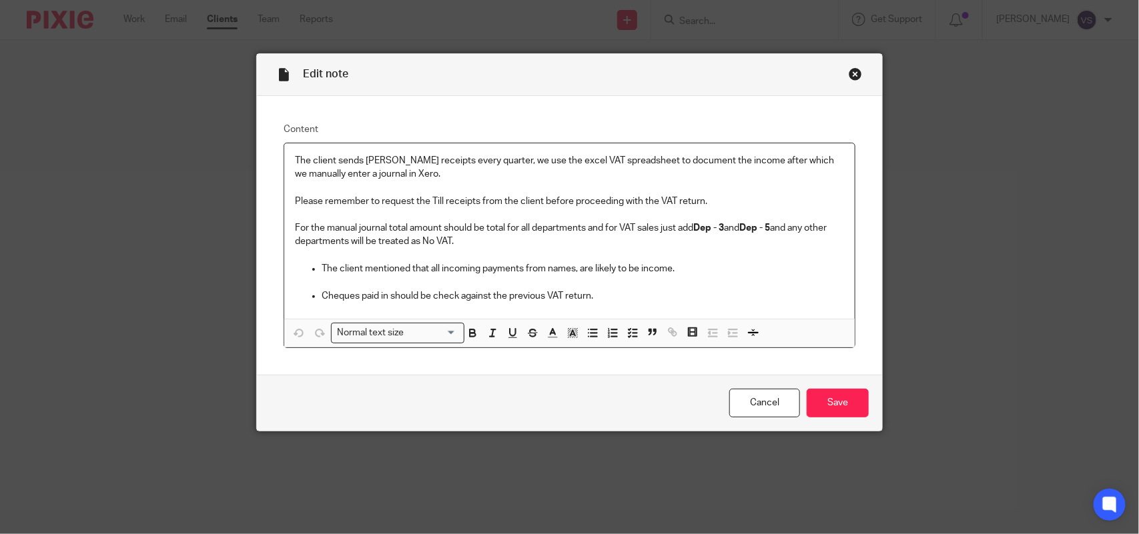
click at [852, 77] on div "Close this dialog window" at bounding box center [855, 73] width 13 height 13
